Goal: Navigation & Orientation: Find specific page/section

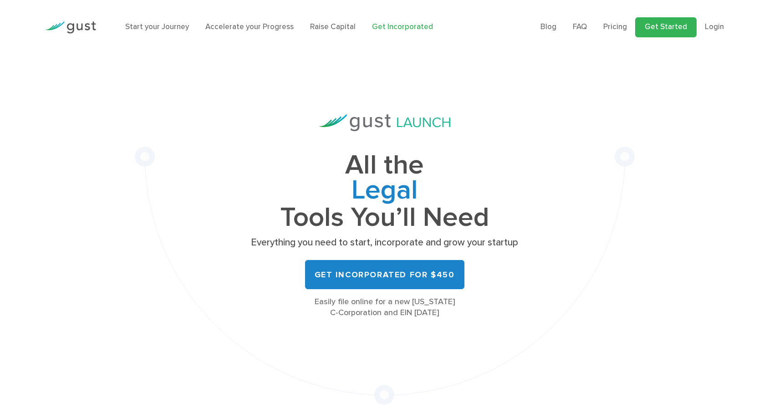
click at [664, 31] on link "Get Started" at bounding box center [665, 27] width 61 height 20
click at [151, 31] on link "Start your Journey" at bounding box center [157, 26] width 64 height 9
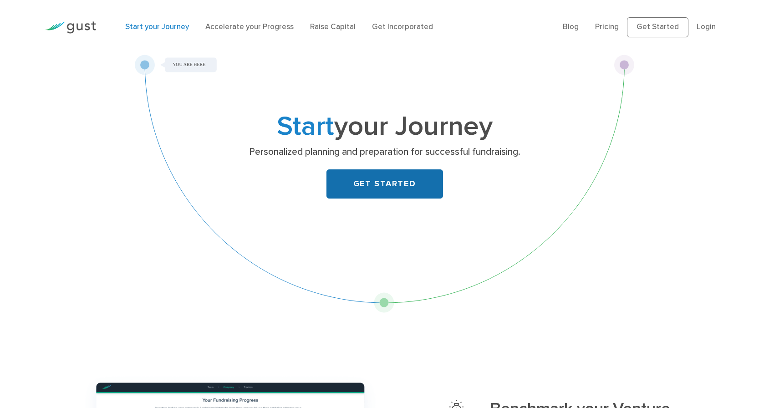
click at [396, 199] on link "GET STARTED" at bounding box center [384, 183] width 117 height 29
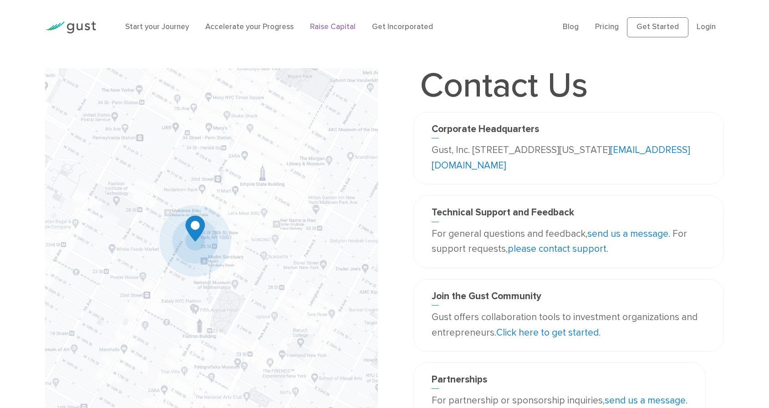
click at [356, 28] on link "Raise Capital" at bounding box center [333, 26] width 46 height 9
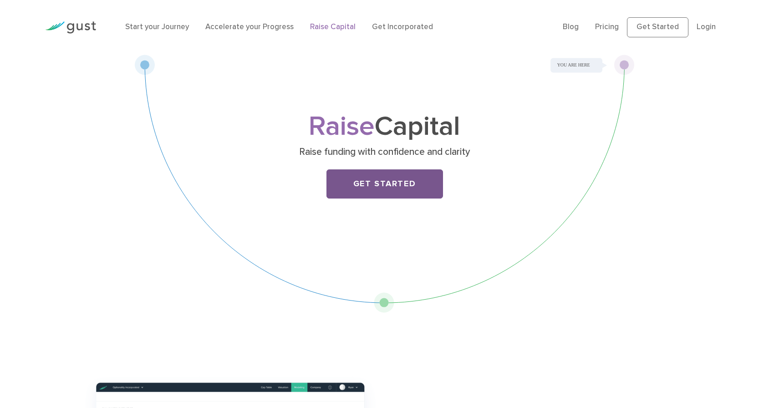
click at [375, 197] on link "Get Started" at bounding box center [384, 183] width 117 height 29
